Goal: Task Accomplishment & Management: Manage account settings

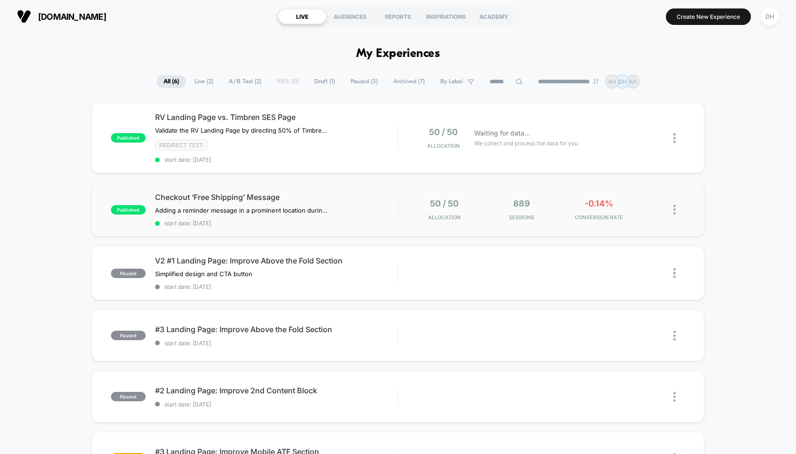
click at [310, 190] on div "published Checkout ‘Free Shipping’ Message Adding a reminder message in a promi…" at bounding box center [398, 209] width 613 height 54
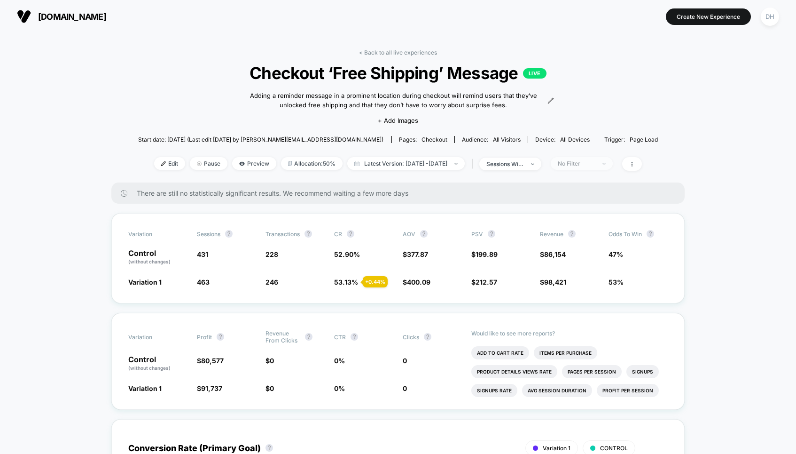
click at [604, 166] on span "No Filter" at bounding box center [582, 163] width 62 height 13
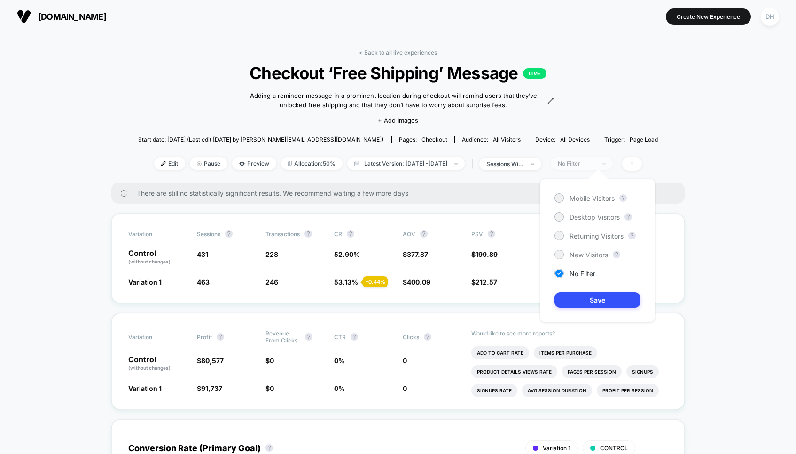
click at [596, 160] on div "No Filter" at bounding box center [577, 163] width 38 height 7
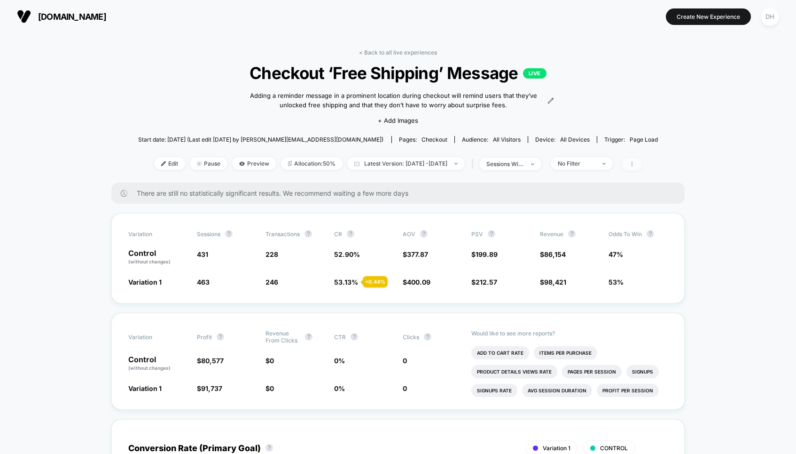
click at [642, 165] on span at bounding box center [632, 164] width 20 height 14
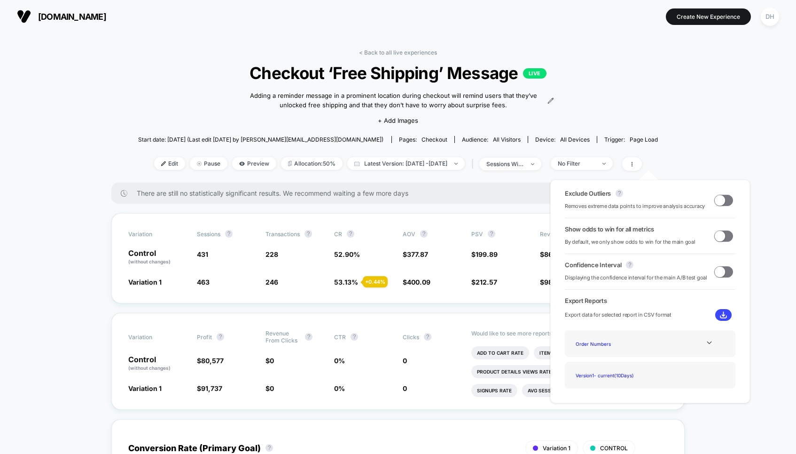
click at [717, 197] on span at bounding box center [720, 200] width 10 height 10
click at [722, 200] on span at bounding box center [727, 200] width 10 height 10
click at [720, 201] on span at bounding box center [720, 200] width 10 height 10
click at [722, 201] on span at bounding box center [727, 200] width 10 height 10
click at [720, 201] on span at bounding box center [720, 200] width 10 height 10
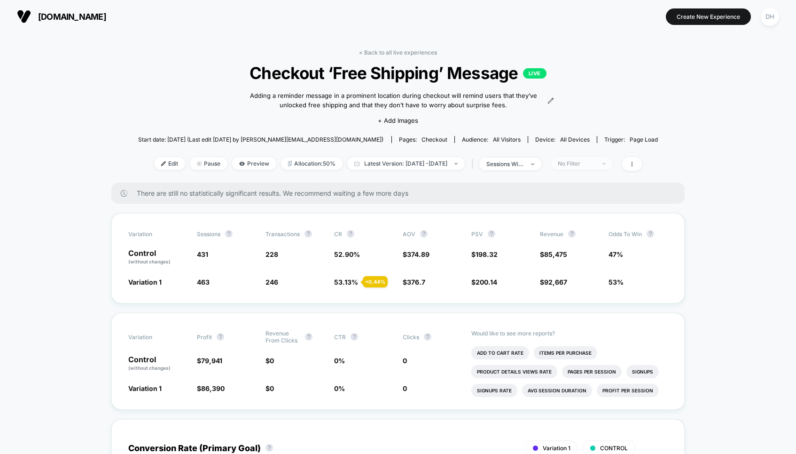
click at [594, 160] on div "No Filter" at bounding box center [577, 163] width 38 height 7
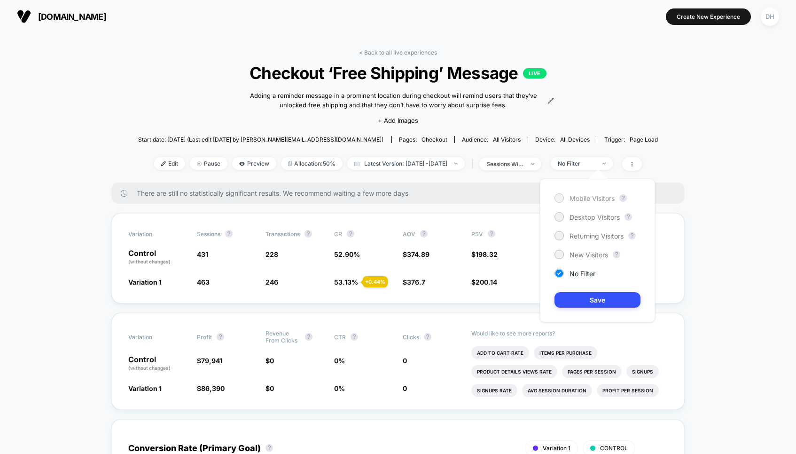
click at [587, 194] on span "Mobile Visitors" at bounding box center [592, 198] width 45 height 8
click at [599, 296] on button "Save" at bounding box center [598, 300] width 86 height 16
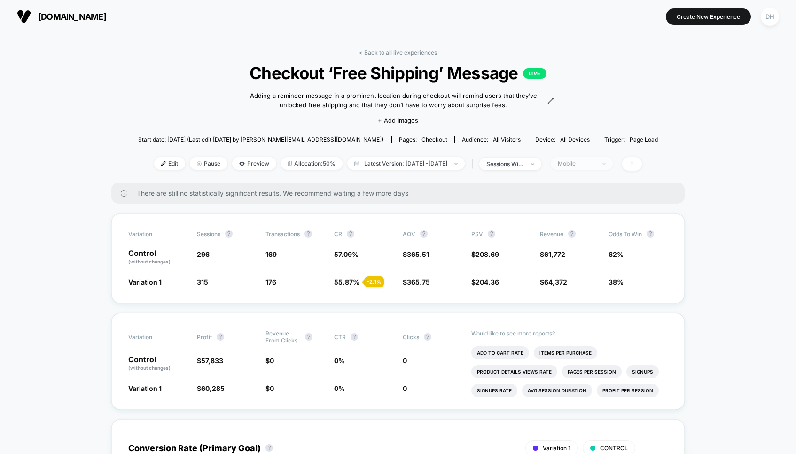
click at [596, 163] on div "Mobile" at bounding box center [577, 163] width 38 height 7
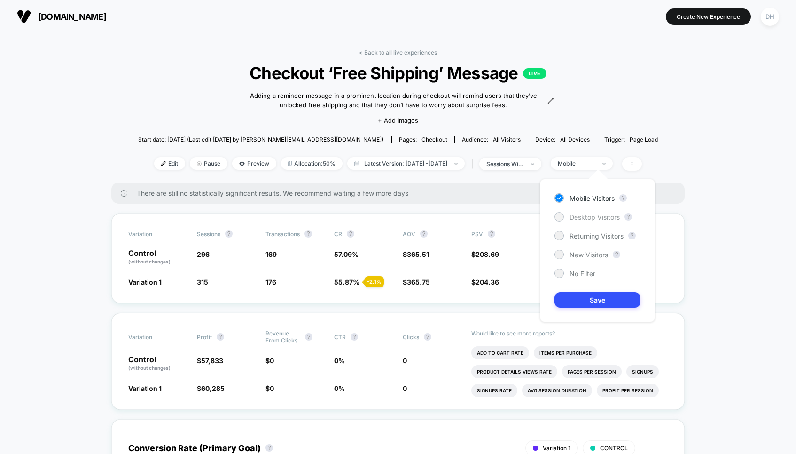
click at [588, 216] on span "Desktop Visitors" at bounding box center [595, 217] width 50 height 8
click at [599, 302] on button "Save" at bounding box center [598, 300] width 86 height 16
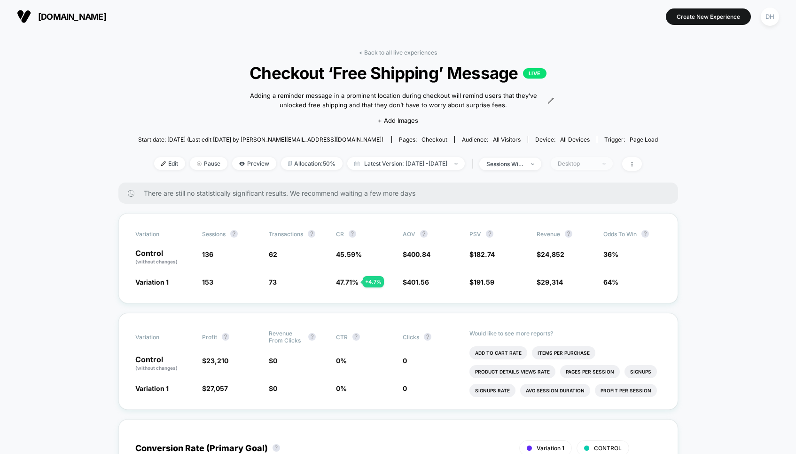
click at [596, 160] on div "Desktop" at bounding box center [577, 163] width 38 height 7
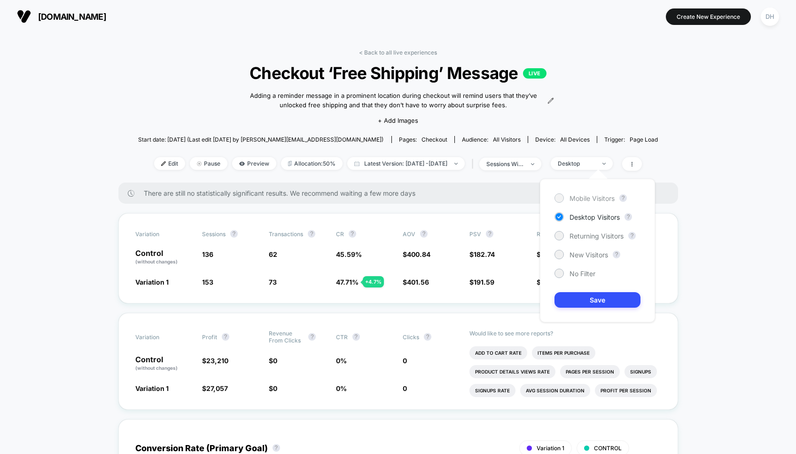
click at [598, 202] on div "Mobile Visitors" at bounding box center [585, 197] width 60 height 9
click at [604, 299] on button "Save" at bounding box center [598, 300] width 86 height 16
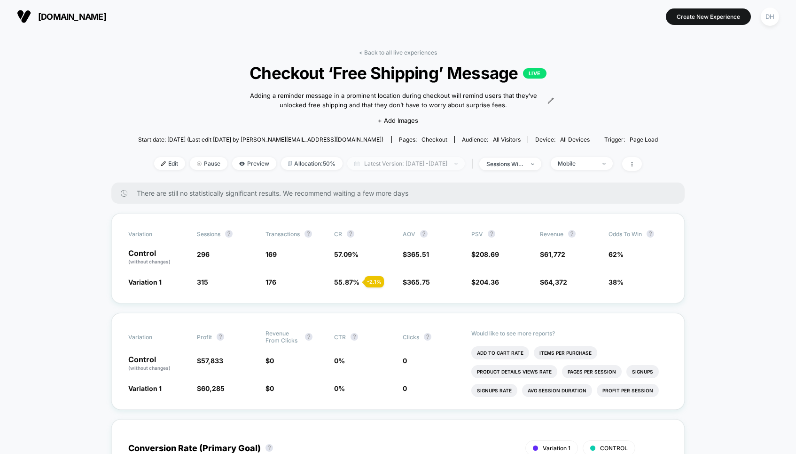
click at [415, 162] on span "Latest Version: Sep 22, 2025 - Sep 30, 2025" at bounding box center [406, 163] width 118 height 13
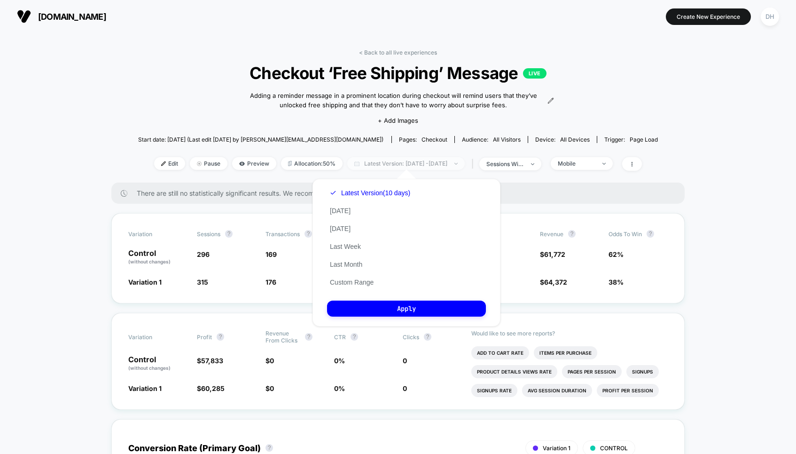
click at [415, 162] on span "Latest Version: Sep 22, 2025 - Sep 30, 2025" at bounding box center [406, 163] width 118 height 13
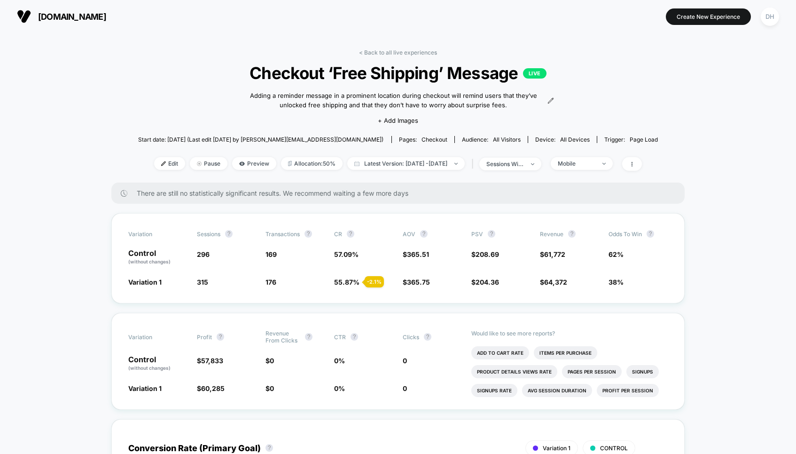
click at [565, 280] on span "64,372" at bounding box center [555, 282] width 23 height 8
click at [649, 173] on div "< Back to all live experiences Checkout ‘Free Shipping’ Message LIVE Adding a r…" at bounding box center [398, 115] width 520 height 133
click at [635, 165] on icon at bounding box center [632, 164] width 6 height 6
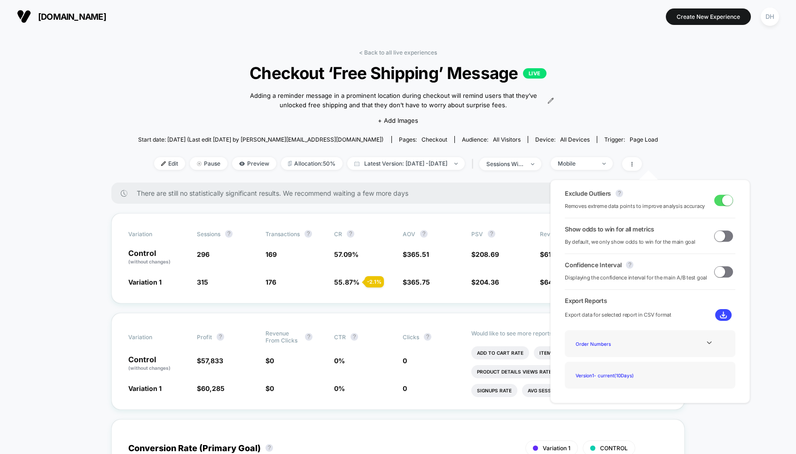
click at [722, 197] on span at bounding box center [727, 200] width 10 height 10
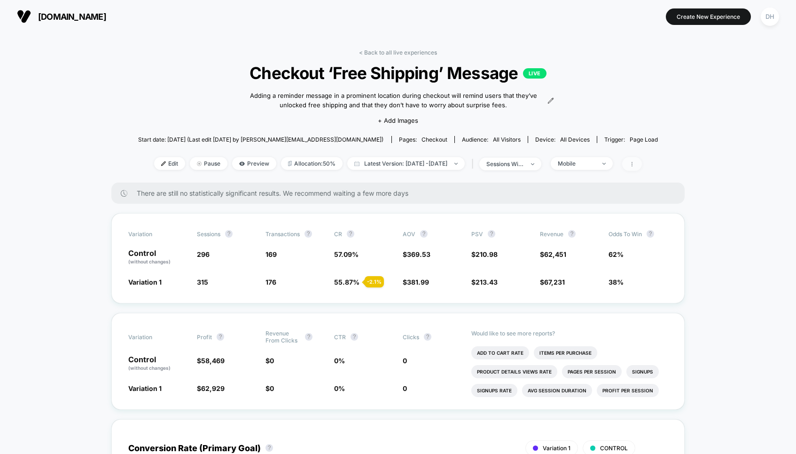
click at [635, 161] on icon at bounding box center [632, 164] width 6 height 6
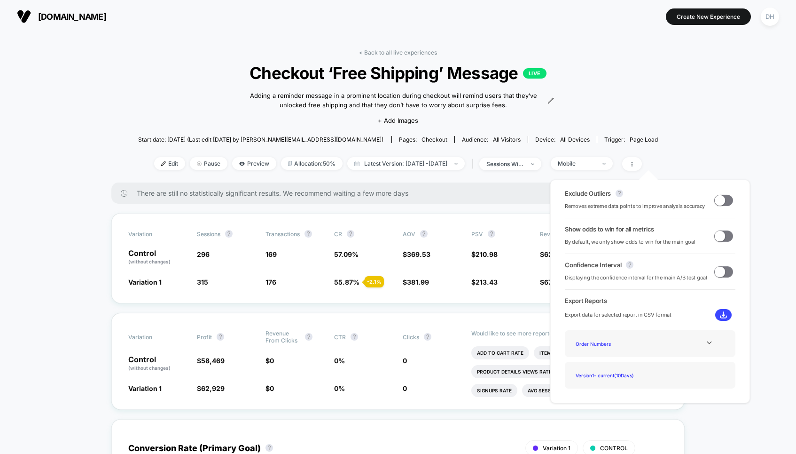
click at [716, 193] on div "Exclude Outliers ? Removes extreme data points to improve analysis accuracy" at bounding box center [650, 199] width 171 height 21
click at [718, 197] on span at bounding box center [720, 200] width 10 height 10
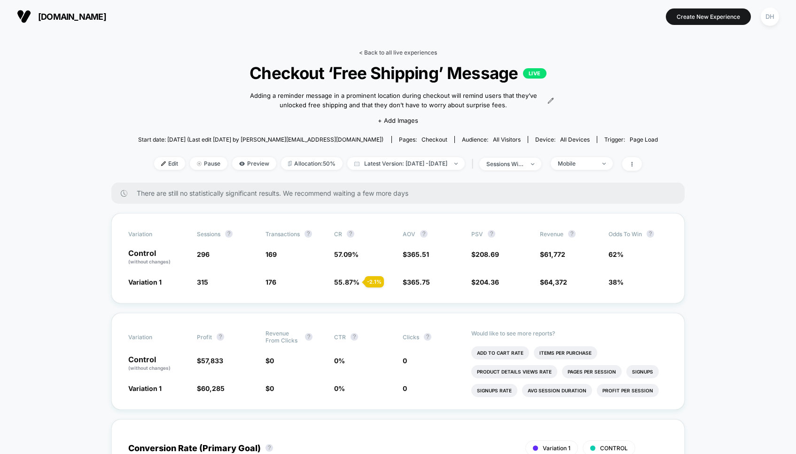
click at [406, 50] on link "< Back to all live experiences" at bounding box center [398, 52] width 78 height 7
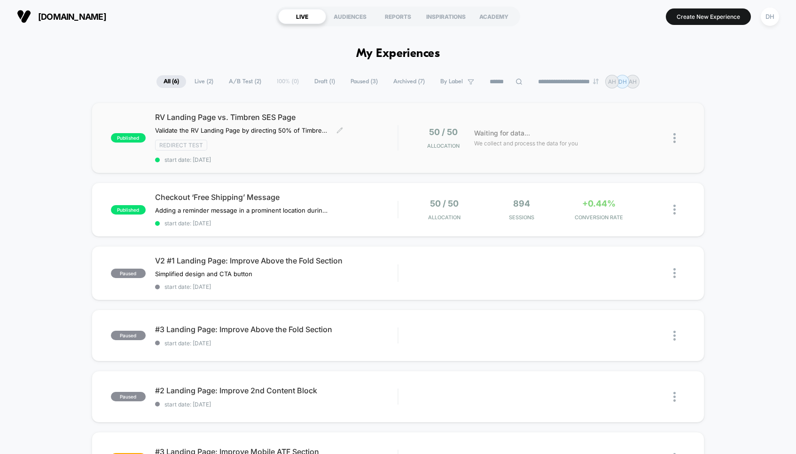
click at [254, 125] on div "RV Landing Page vs. Timbren SES Page Validate the RV Landing Page by directing …" at bounding box center [276, 137] width 243 height 51
click at [373, 115] on span "RV Landing Page vs. Timbren SES Page" at bounding box center [276, 116] width 243 height 9
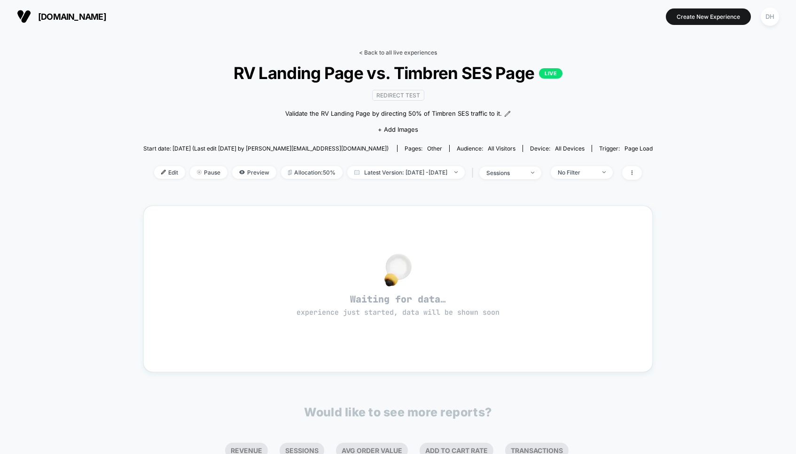
click at [382, 53] on link "< Back to all live experiences" at bounding box center [398, 52] width 78 height 7
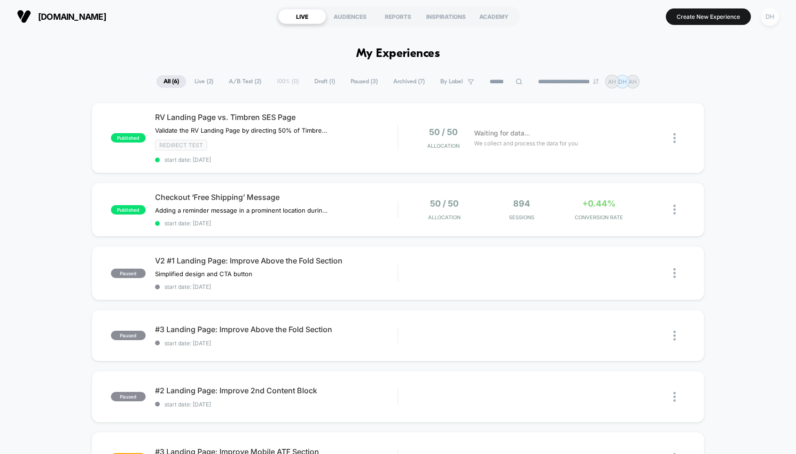
click at [768, 23] on div "DH" at bounding box center [770, 17] width 18 height 18
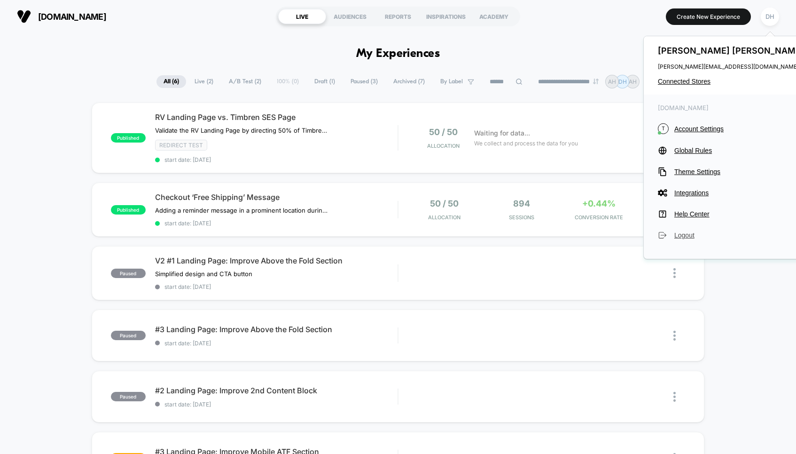
click at [680, 235] on span "Logout" at bounding box center [741, 235] width 132 height 8
